Goal: Information Seeking & Learning: Compare options

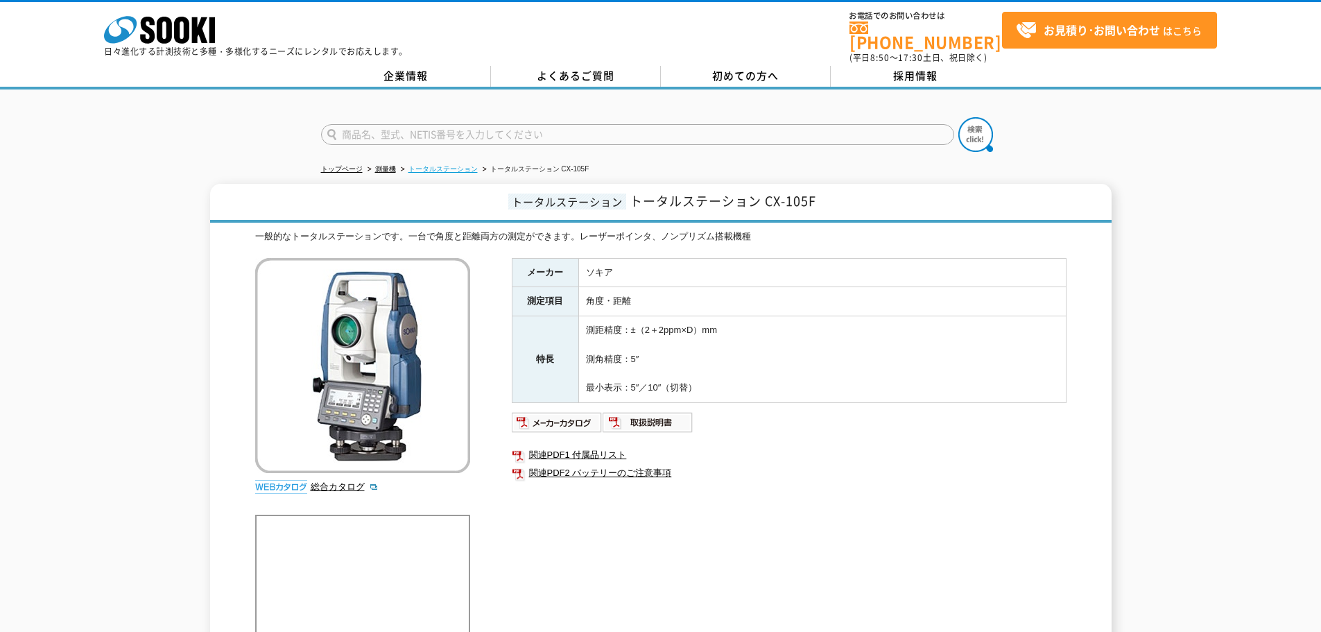
click at [457, 165] on link "トータルステーション" at bounding box center [442, 169] width 69 height 8
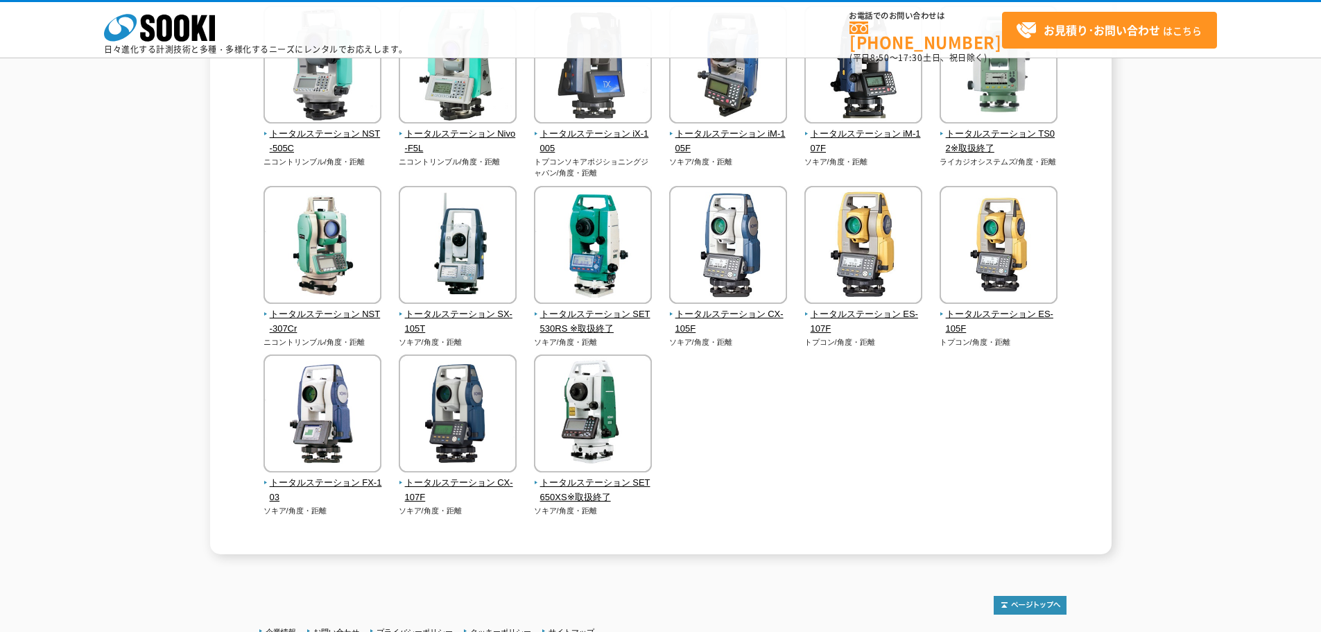
scroll to position [416, 0]
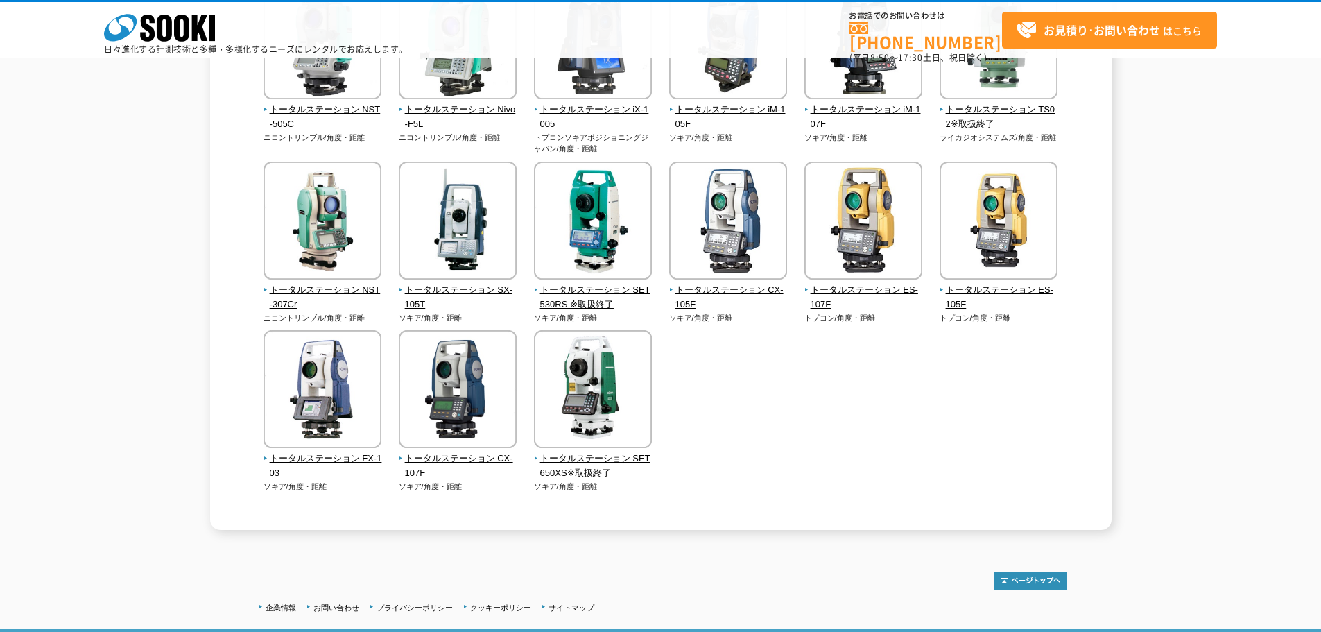
click at [235, 285] on div "トータルステーション 角度や距離を測定する測量機です。水平距離や高低差、方向角等も観測可能です。プリズム式、ノンプリズム式など各種取り揃えています。 トータル…" at bounding box center [660, 117] width 901 height 826
click at [469, 288] on span "トータルステーション SX-105T" at bounding box center [458, 297] width 119 height 29
click at [716, 253] on img at bounding box center [728, 222] width 118 height 121
click at [453, 289] on span "トータルステーション SX-105T" at bounding box center [458, 297] width 119 height 29
click at [588, 227] on img at bounding box center [593, 222] width 118 height 121
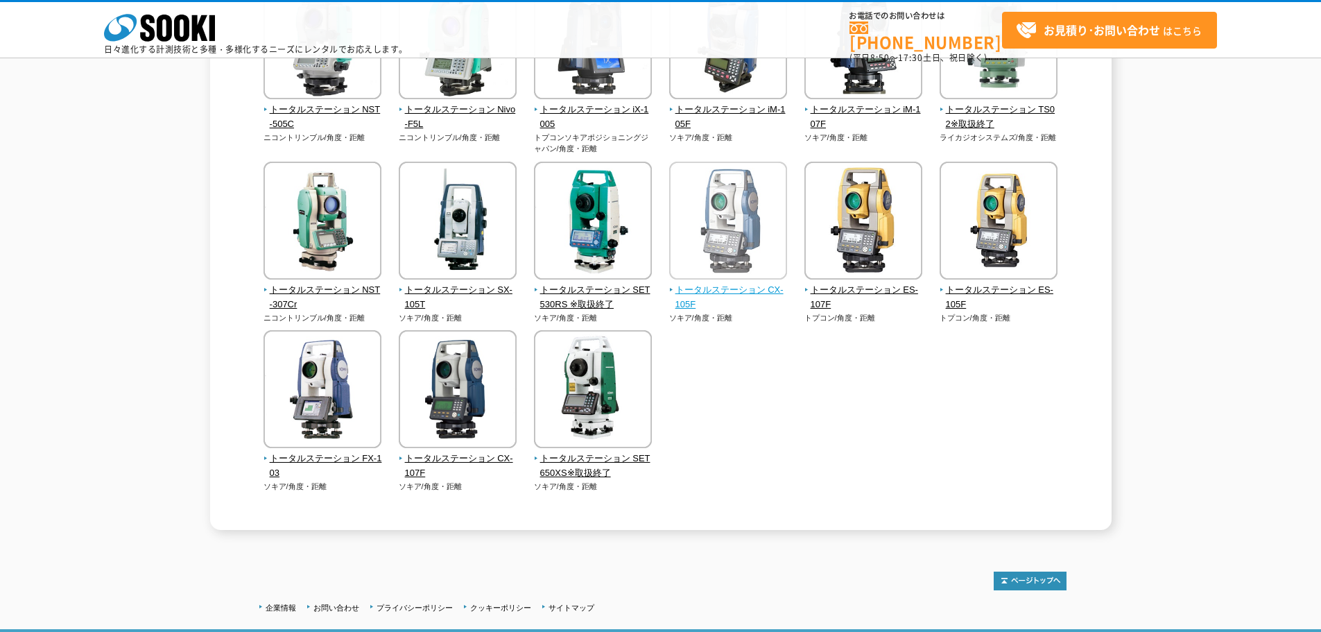
click at [699, 254] on img at bounding box center [728, 222] width 118 height 121
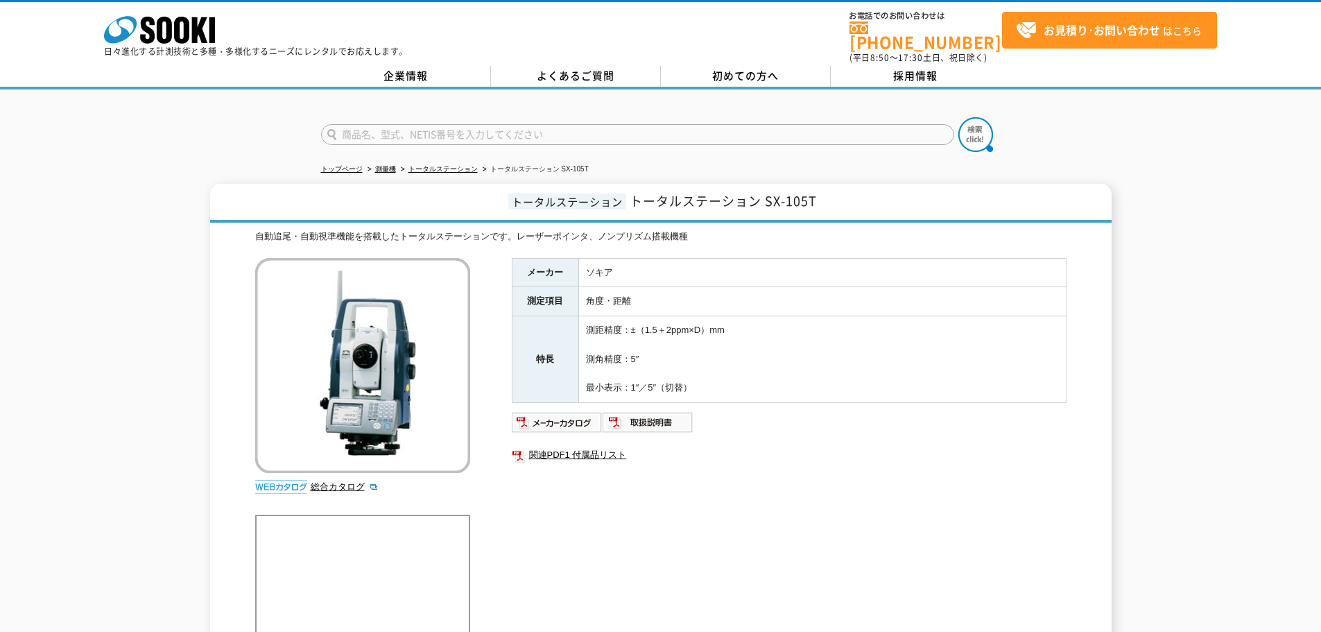
scroll to position [69, 0]
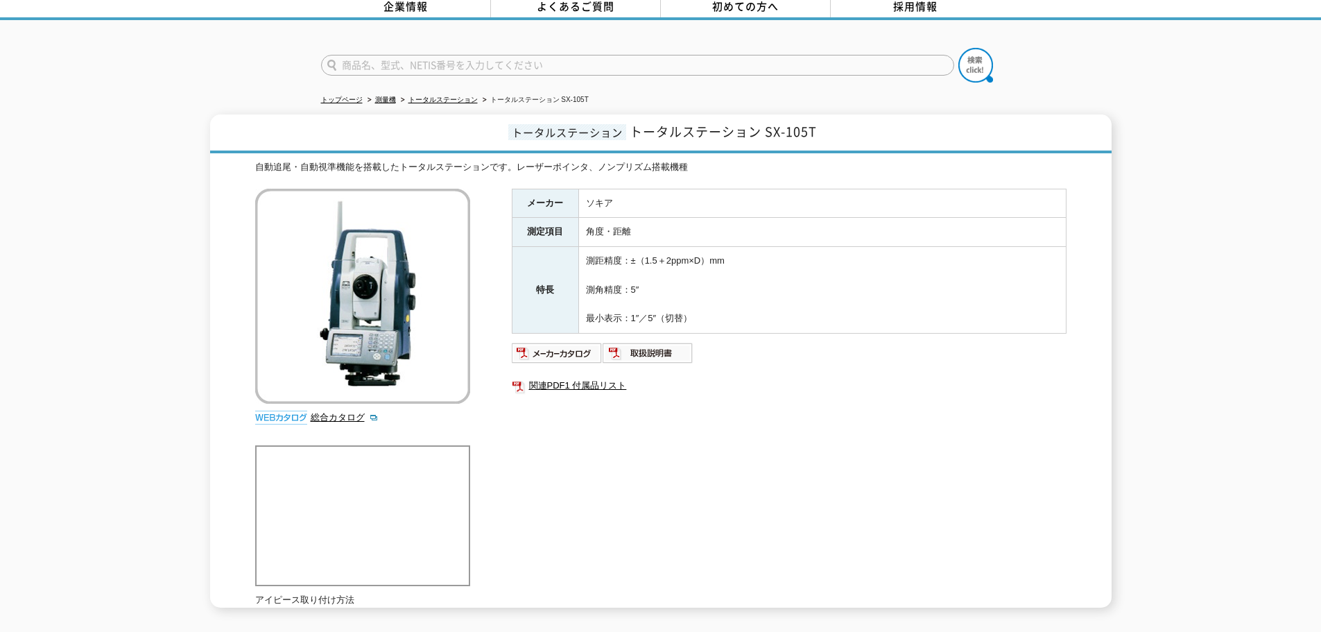
click at [481, 261] on div "自動追尾・自動視準機能を搭載したトータルステーションです。レーザーポインタ、ノンプリズム搭載機種 総合カタログ メーカー ソキア 測定項目 角度・距離 特長 …" at bounding box center [660, 383] width 811 height 447
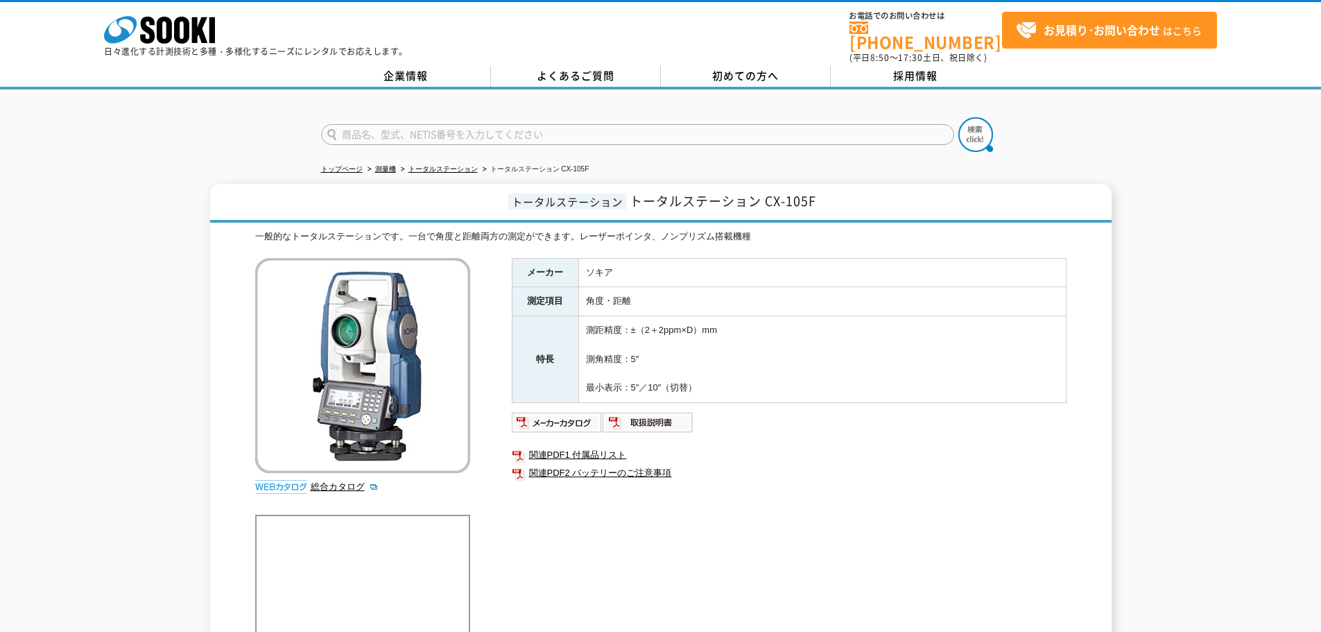
click at [489, 229] on div "一般的なトータルステーションです。一台で角度と距離両方の測定ができます。レーザーポインタ、ノンプリズム搭載機種" at bounding box center [660, 236] width 811 height 15
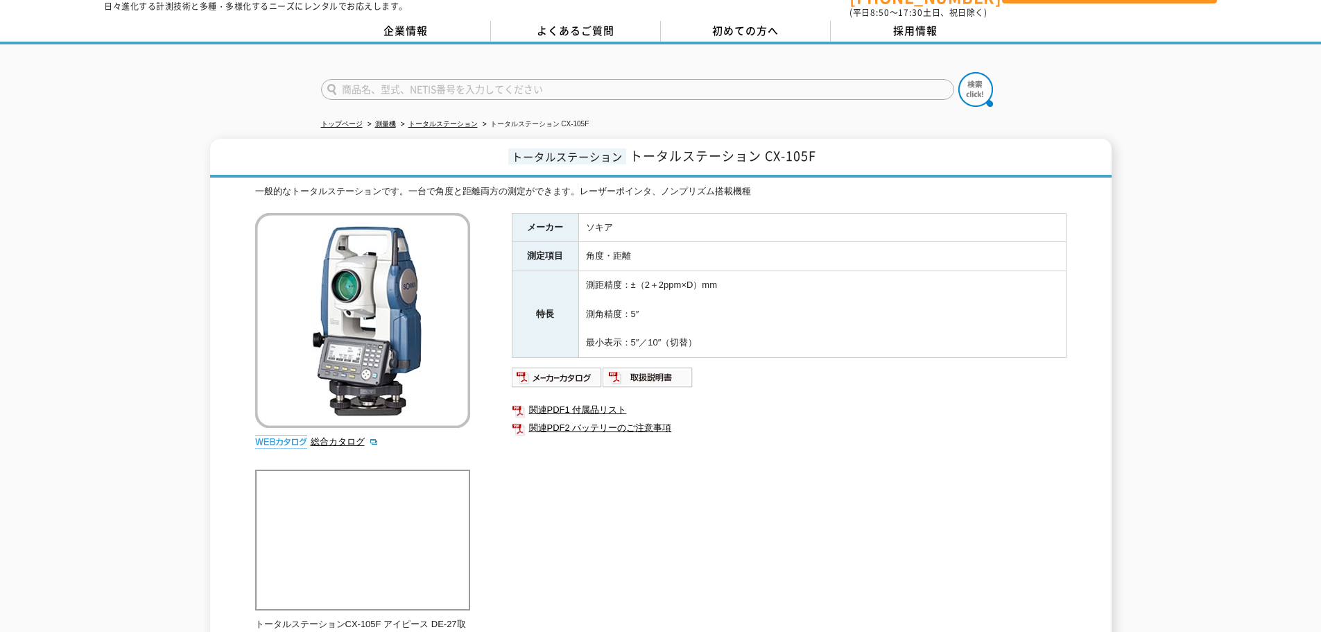
scroll to position [69, 0]
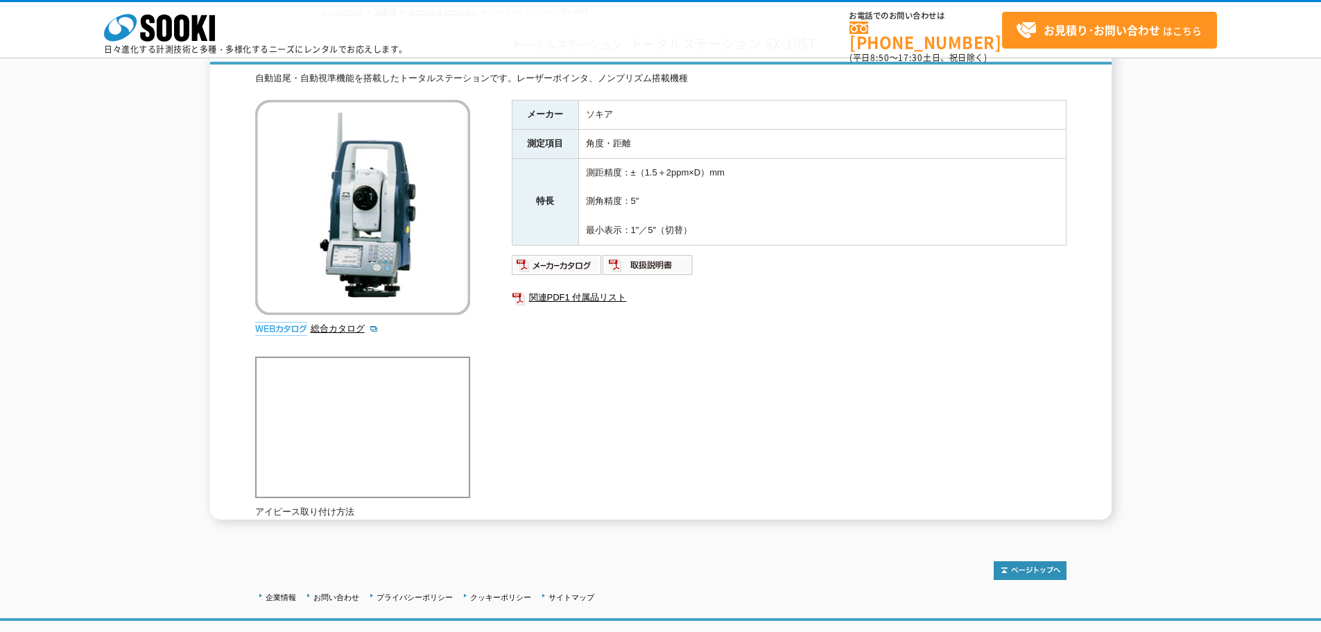
scroll to position [139, 0]
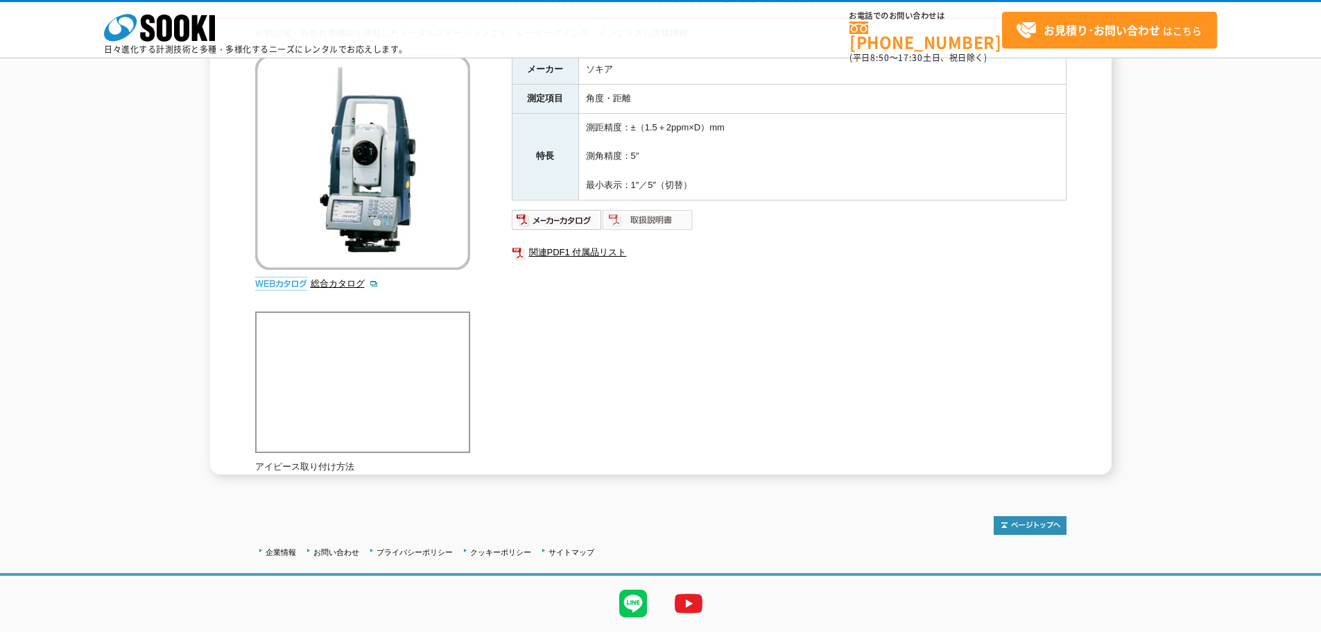
click at [628, 218] on img at bounding box center [647, 220] width 91 height 22
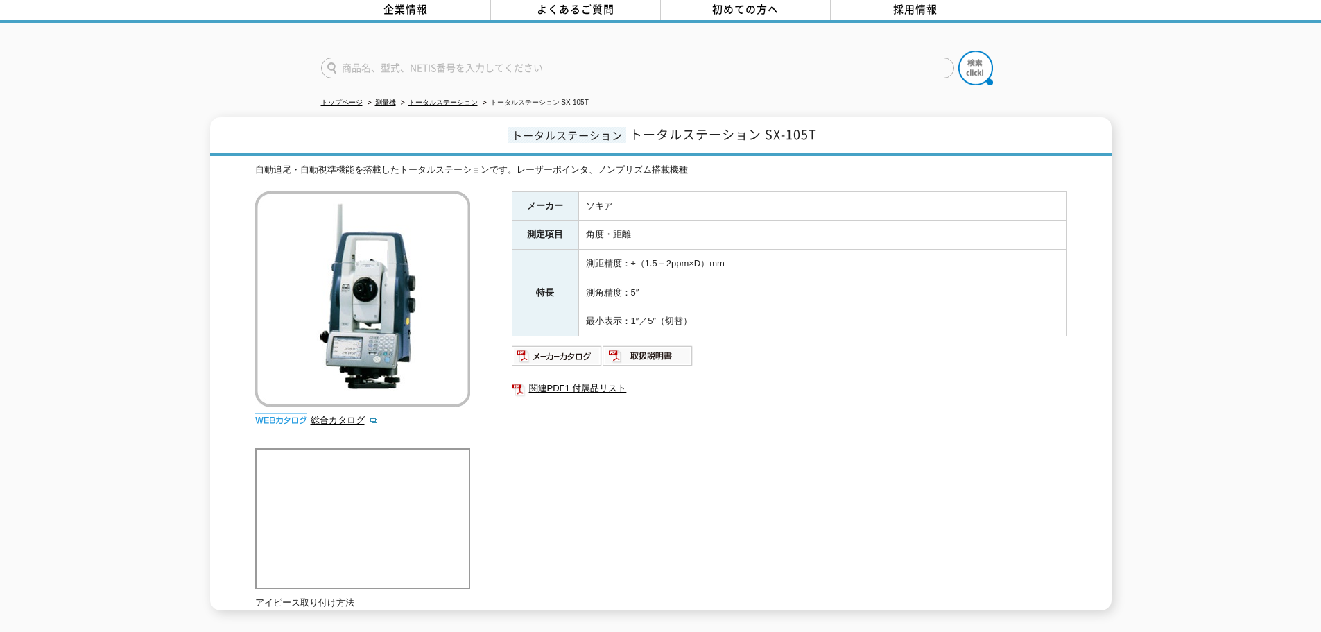
scroll to position [0, 0]
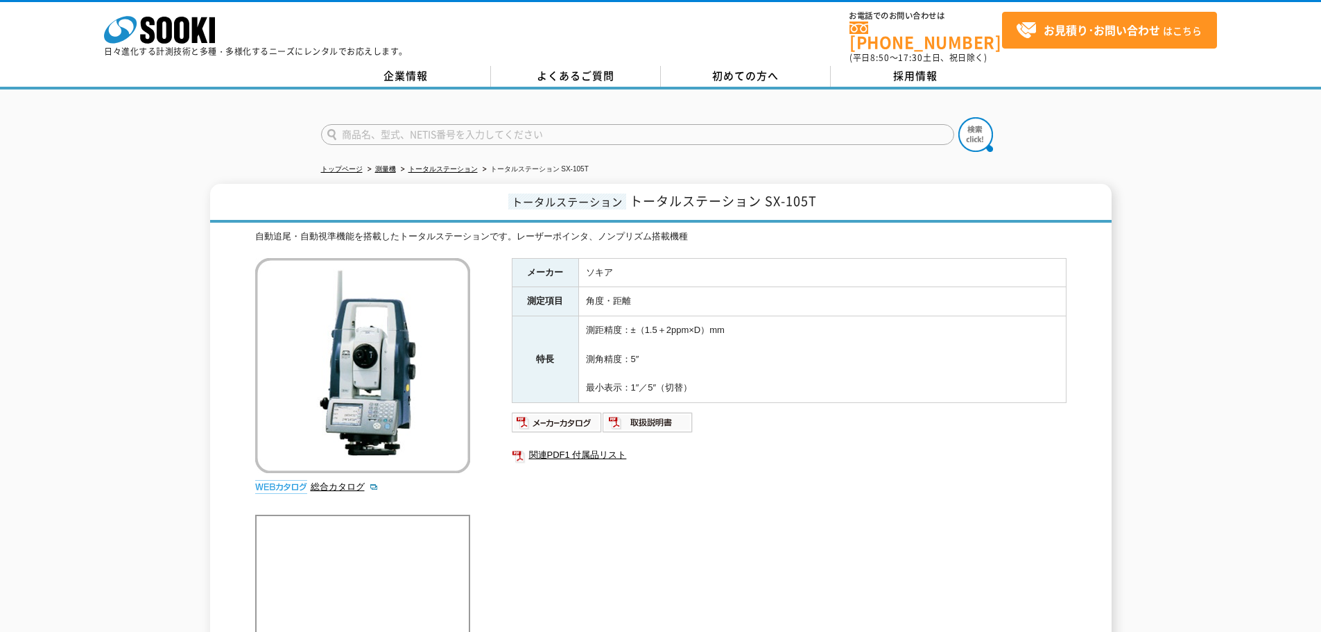
click at [749, 237] on div "自動追尾・自動視準機能を搭載したトータルステーションです。レーザーポインタ、ノンプリズム搭載機種 総合カタログ メーカー ソキア 測定項目 角度・距離 特長 …" at bounding box center [660, 452] width 811 height 447
drag, startPoint x: 702, startPoint y: 225, endPoint x: 515, endPoint y: 229, distance: 186.5
click at [515, 229] on div "自動追尾・自動視準機能を搭載したトータルステーションです。レーザーポインタ、ノンプリズム搭載機種" at bounding box center [660, 236] width 811 height 15
drag, startPoint x: 514, startPoint y: 227, endPoint x: 699, endPoint y: 229, distance: 185.1
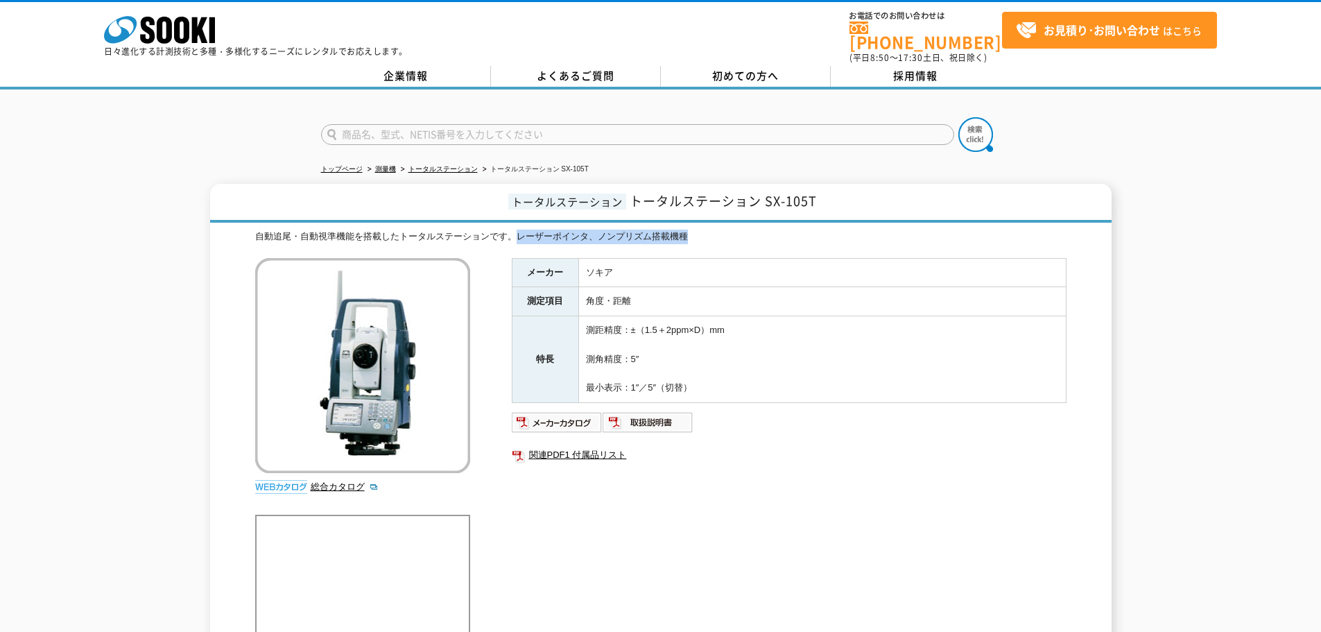
click at [699, 229] on div "自動追尾・自動視準機能を搭載したトータルステーションです。レーザーポインタ、ノンプリズム搭載機種" at bounding box center [660, 236] width 811 height 15
click at [702, 234] on div "自動追尾・自動視準機能を搭載したトータルステーションです。レーザーポインタ、ノンプリズム搭載機種" at bounding box center [660, 236] width 811 height 15
drag, startPoint x: 675, startPoint y: 223, endPoint x: 512, endPoint y: 223, distance: 162.2
click at [512, 229] on div "自動追尾・自動視準機能を搭載したトータルステーションです。レーザーポインタ、ノンプリズム搭載機種" at bounding box center [660, 236] width 811 height 15
click at [262, 185] on h1 "トータルステーション トータルステーション SX-105T" at bounding box center [660, 203] width 901 height 39
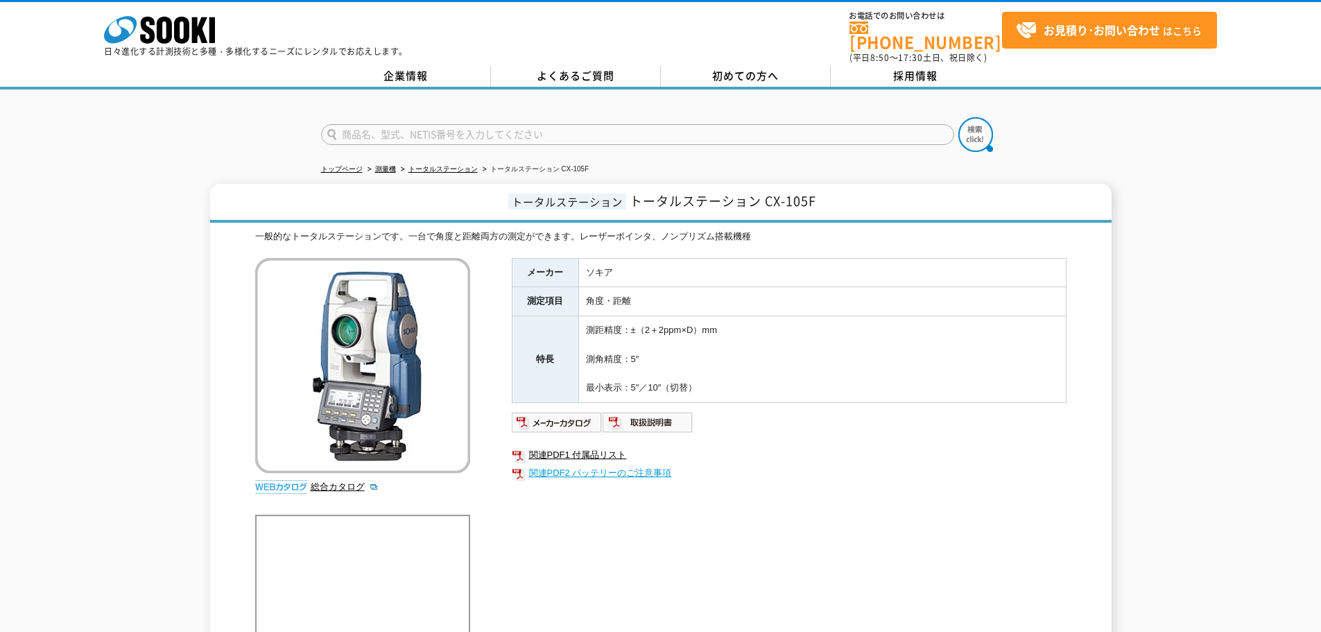
click at [567, 464] on link "関連PDF2 バッテリーのご注意事項" at bounding box center [789, 473] width 555 height 18
click at [570, 446] on link "関連PDF1 付属品リスト" at bounding box center [789, 455] width 555 height 18
click at [583, 412] on img at bounding box center [557, 422] width 91 height 22
click at [831, 155] on ul "トップページ 測量機 トータルステーション トータルステーション CX-105F" at bounding box center [660, 169] width 679 height 28
click at [823, 101] on div at bounding box center [660, 122] width 1321 height 67
